Goal: Task Accomplishment & Management: Manage account settings

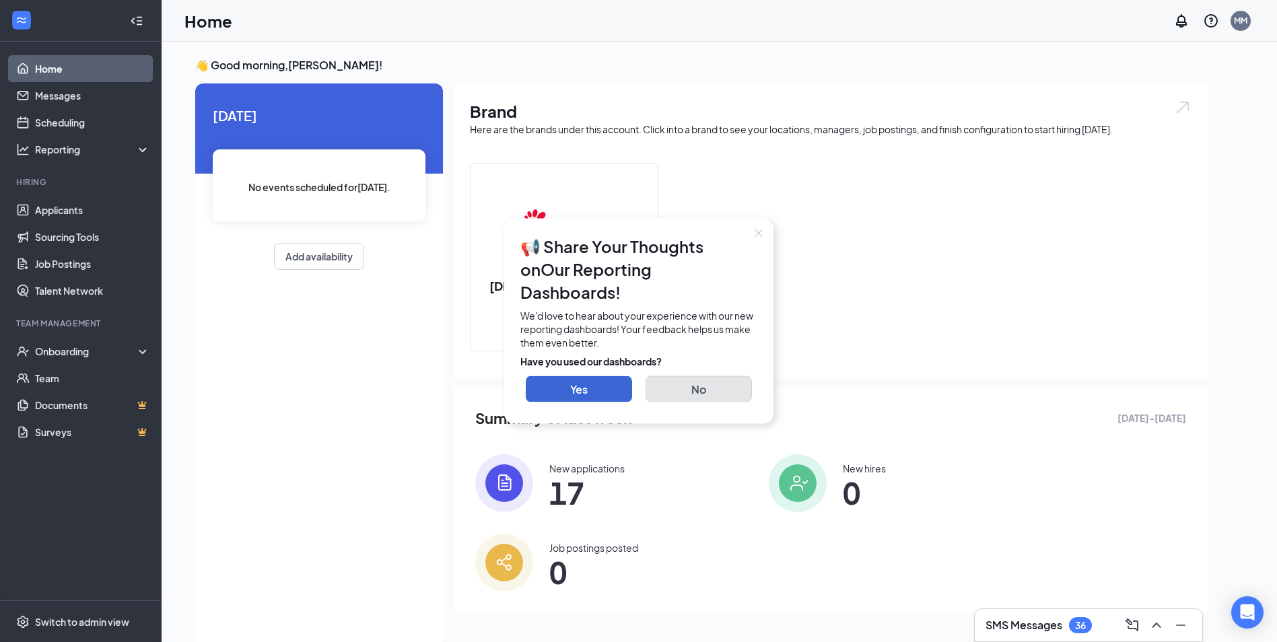
click at [715, 380] on button "No" at bounding box center [699, 389] width 106 height 26
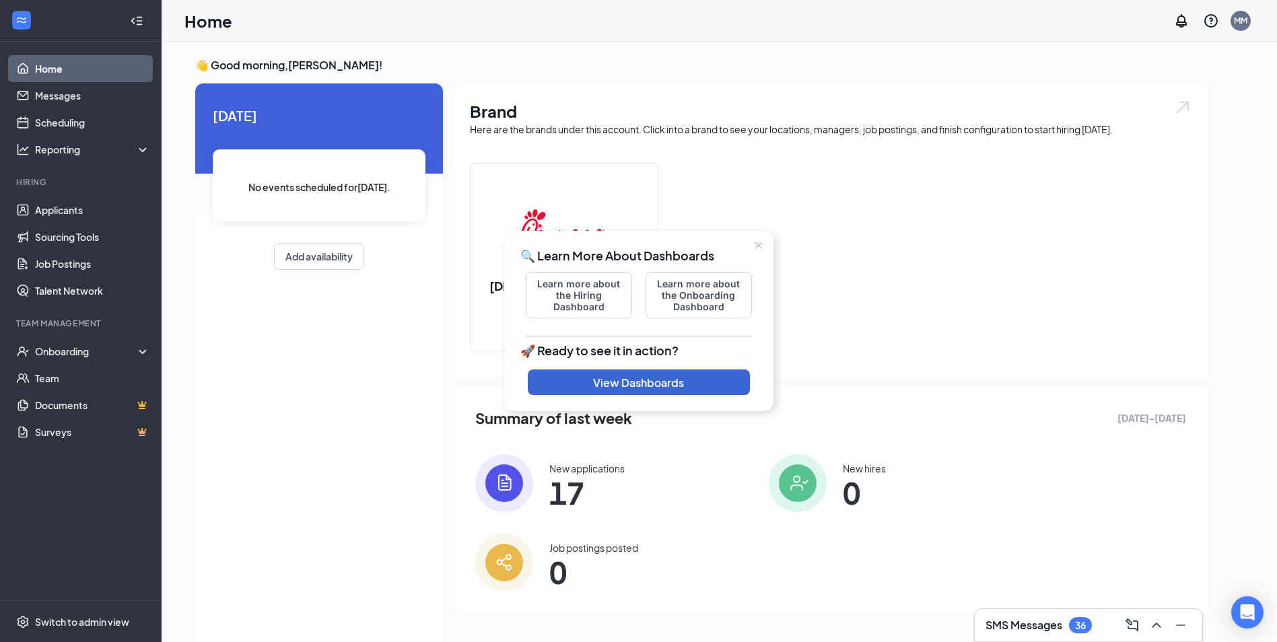
click at [757, 238] on button "Close" at bounding box center [759, 246] width 30 height 30
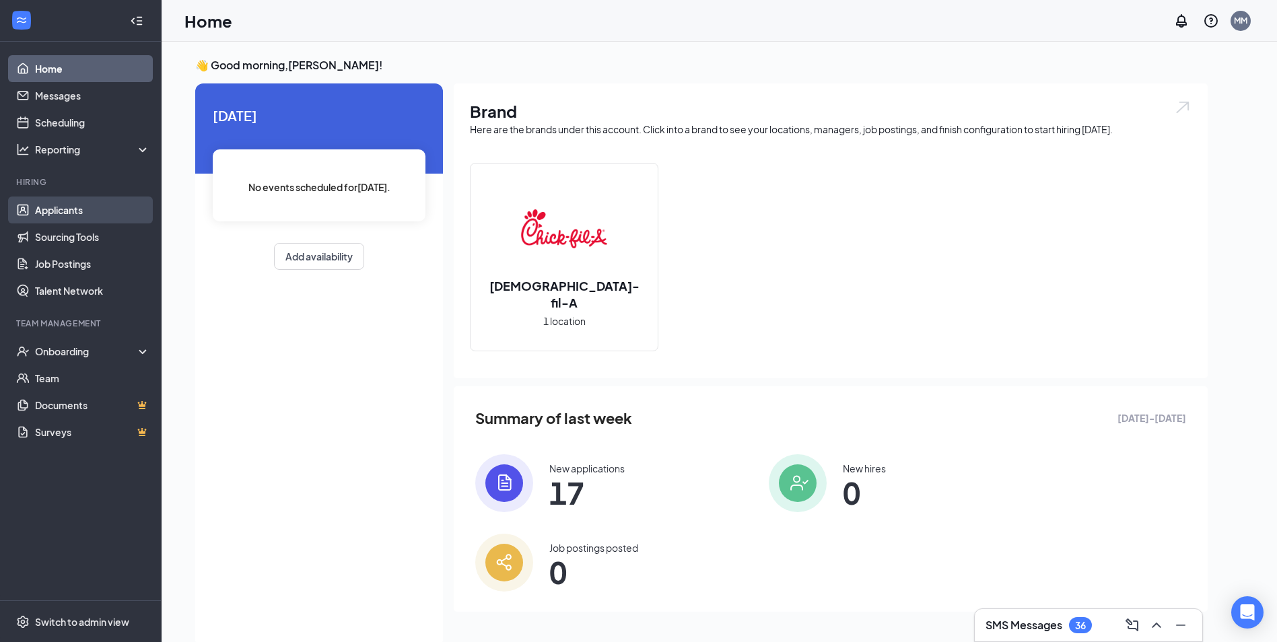
click at [59, 206] on link "Applicants" at bounding box center [92, 210] width 115 height 27
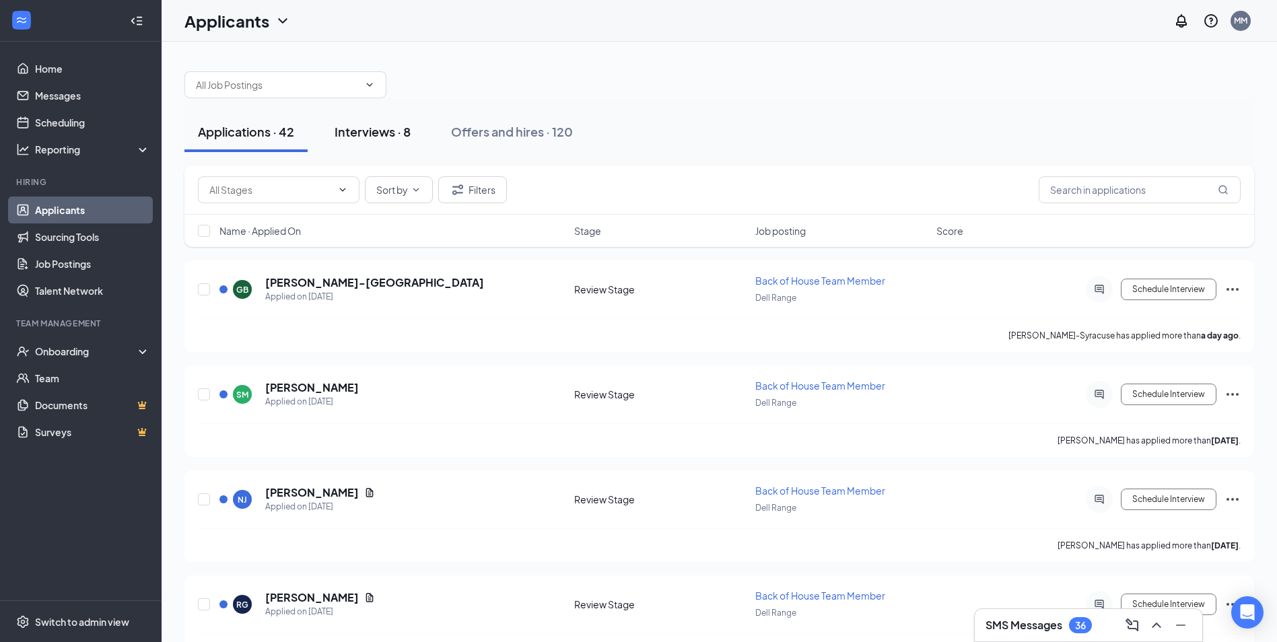
click at [399, 134] on div "Interviews · 8" at bounding box center [373, 131] width 76 height 17
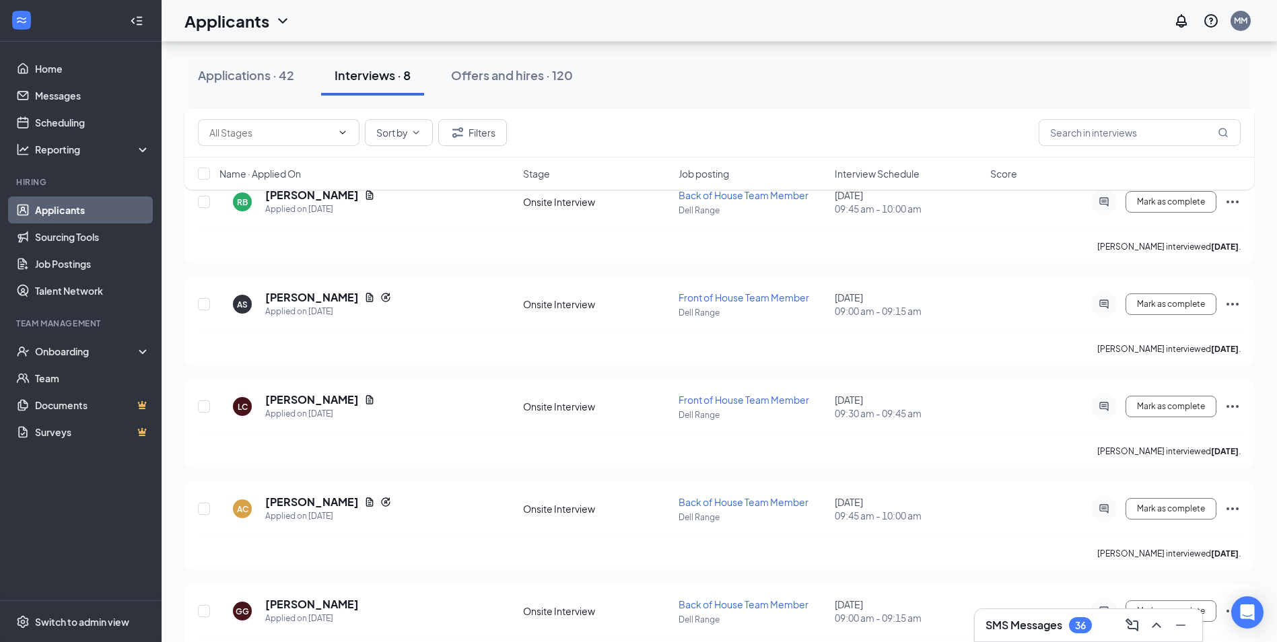
scroll to position [440, 0]
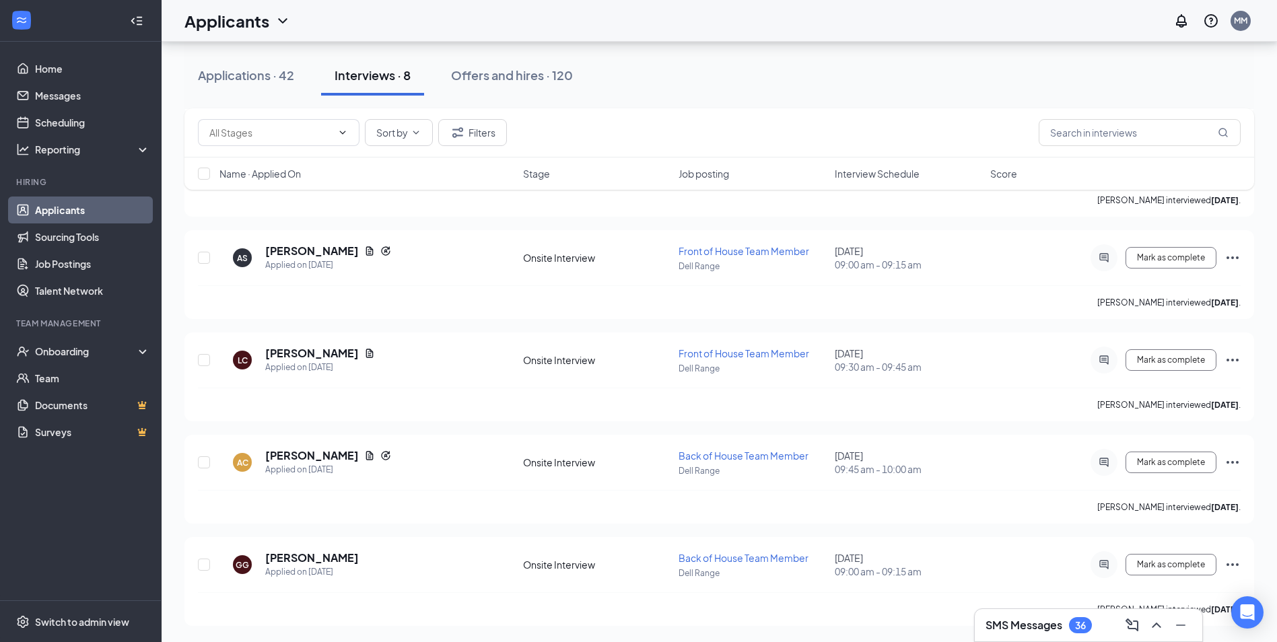
drag, startPoint x: 493, startPoint y: 69, endPoint x: 494, endPoint y: 80, distance: 11.5
click at [494, 69] on div "Offers and hires · 120" at bounding box center [512, 75] width 122 height 17
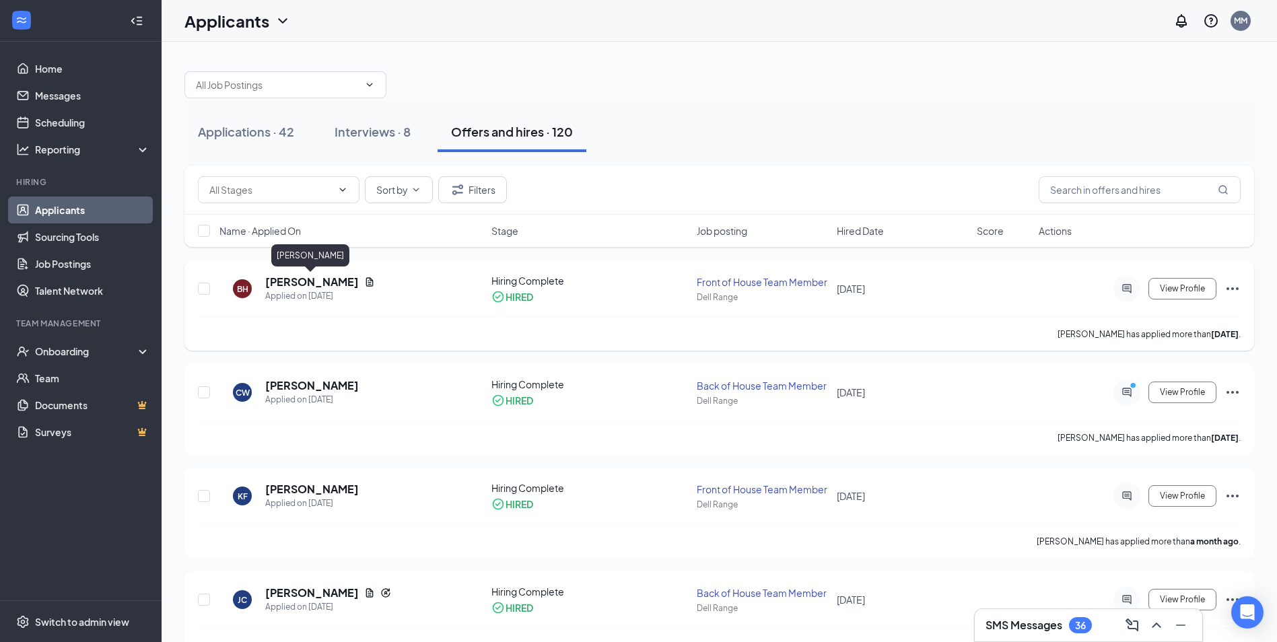
click at [328, 283] on h5 "[PERSON_NAME]" at bounding box center [312, 282] width 94 height 15
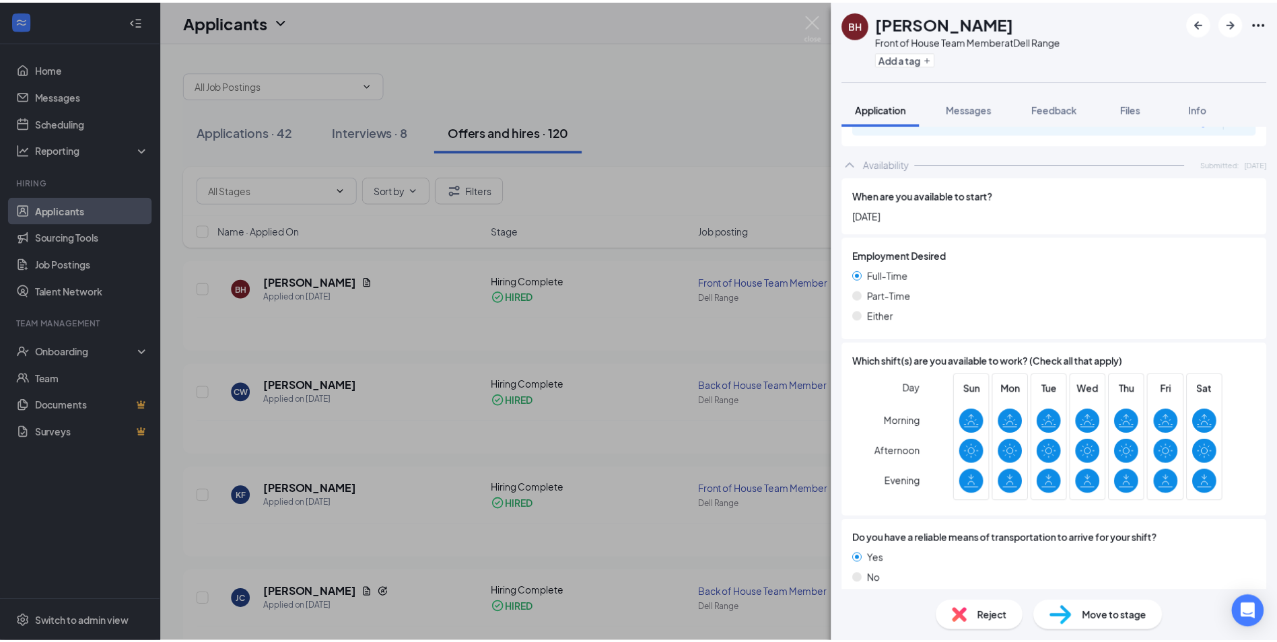
scroll to position [736, 0]
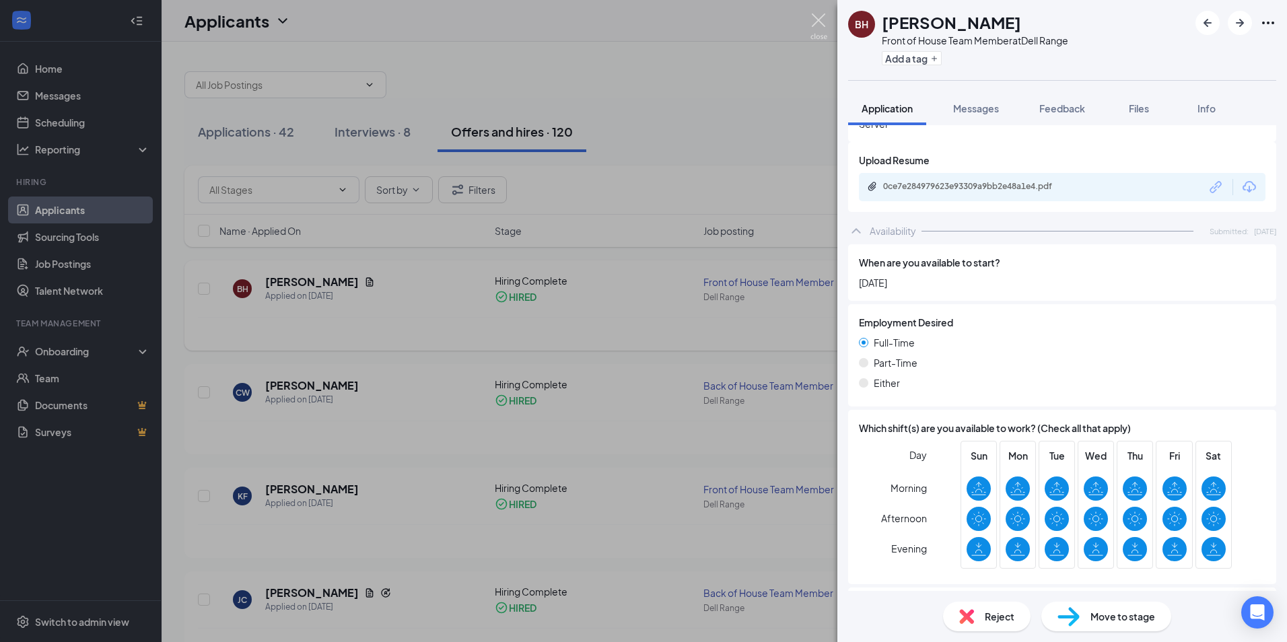
click at [817, 17] on img at bounding box center [818, 26] width 17 height 26
